Goal: Obtain resource: Download file/media

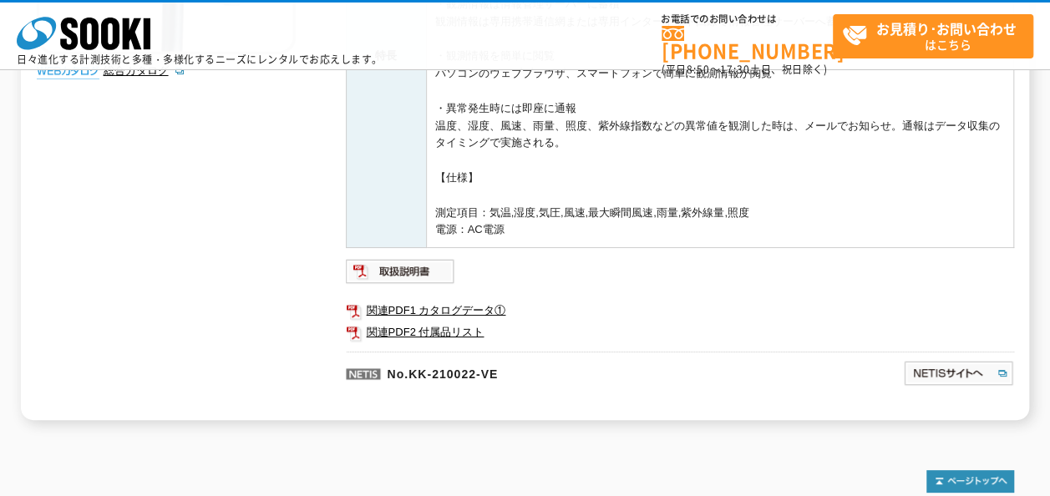
scroll to position [501, 0]
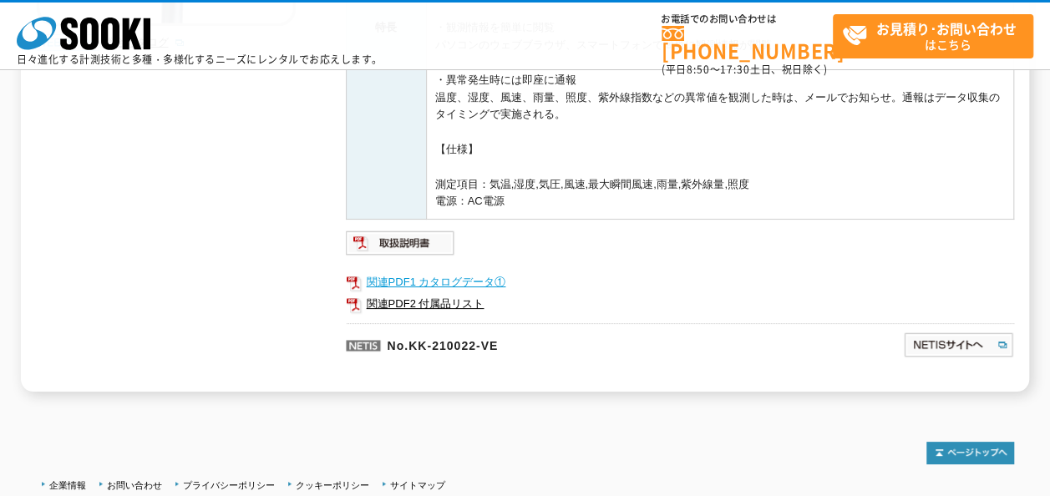
click at [455, 281] on link "関連PDF1 カタログデータ①" at bounding box center [680, 282] width 668 height 22
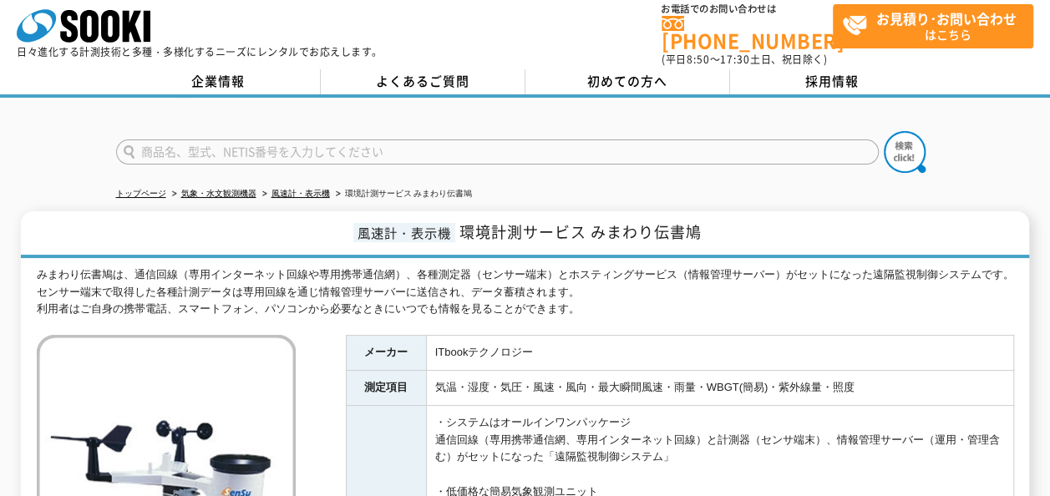
scroll to position [0, 0]
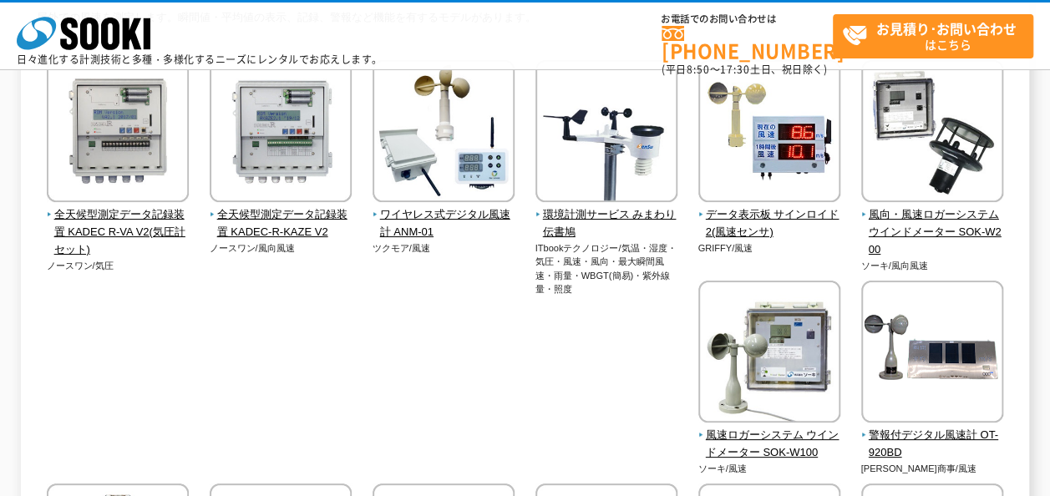
scroll to position [167, 0]
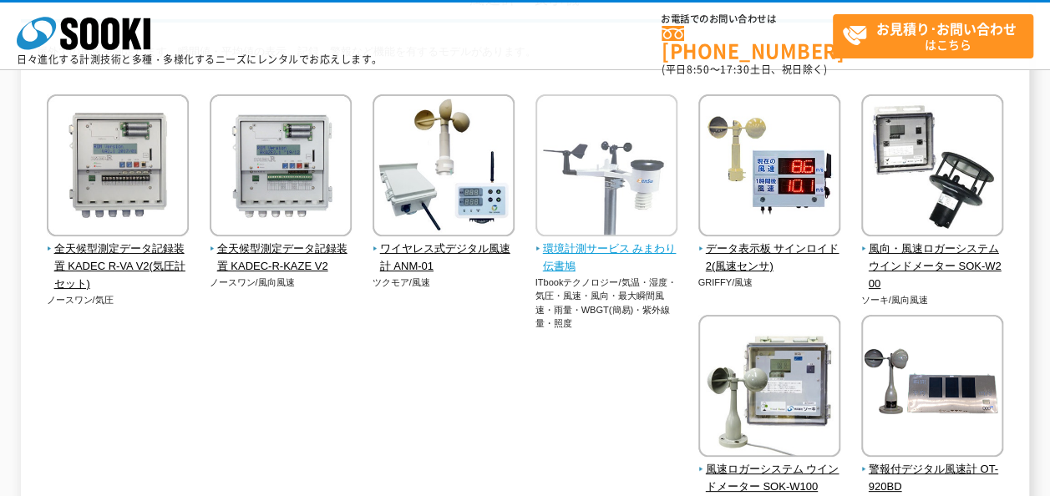
click at [585, 243] on span "環境計測サービス みまわり伝書鳩" at bounding box center [606, 258] width 143 height 35
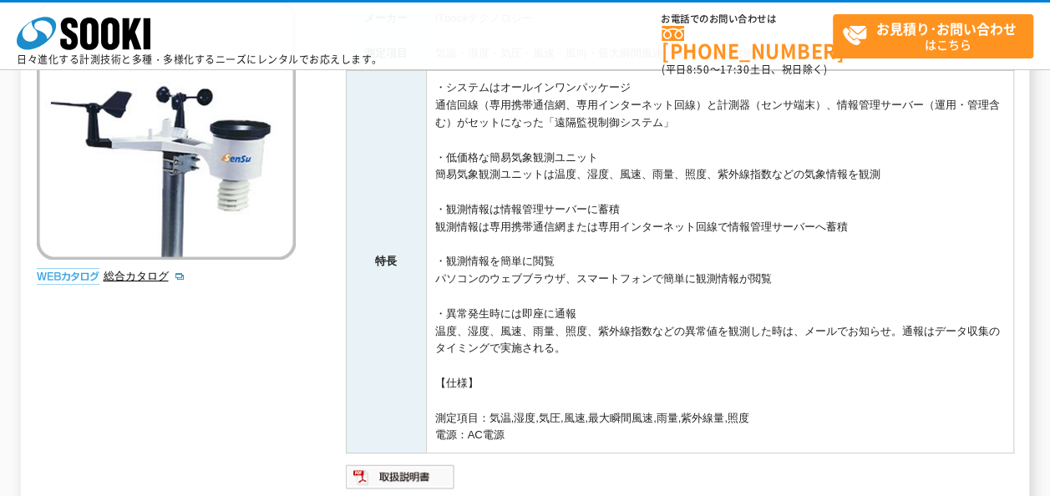
scroll to position [215, 0]
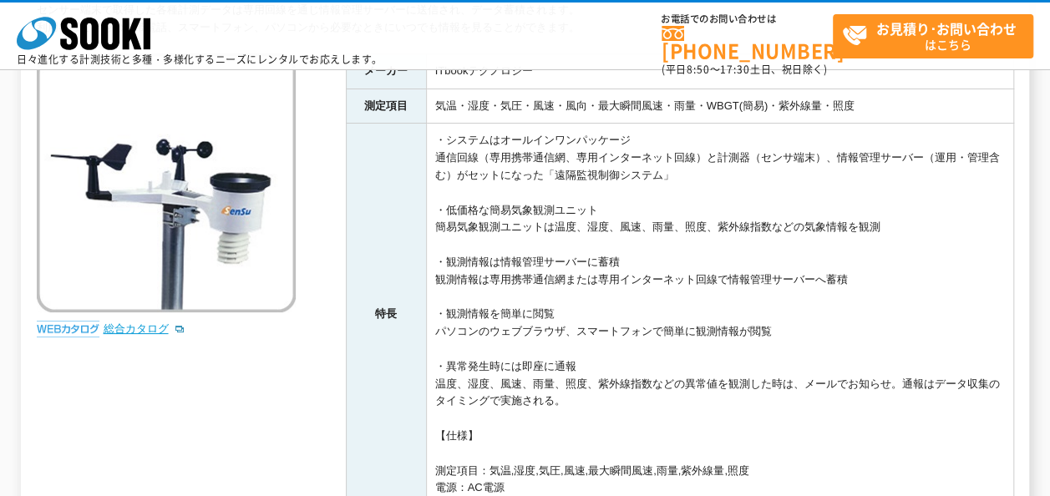
click at [146, 322] on link "総合カタログ" at bounding box center [145, 328] width 82 height 13
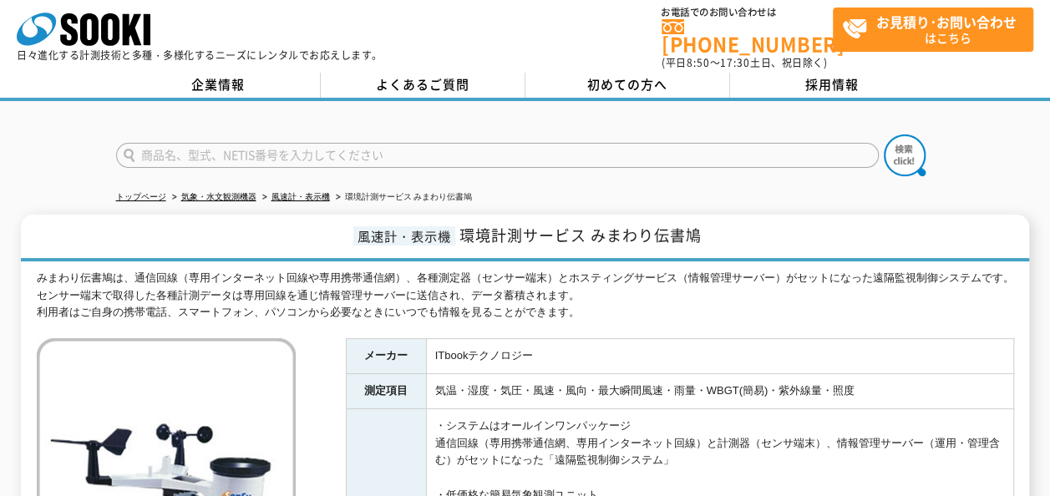
scroll to position [0, 0]
